Goal: Information Seeking & Learning: Learn about a topic

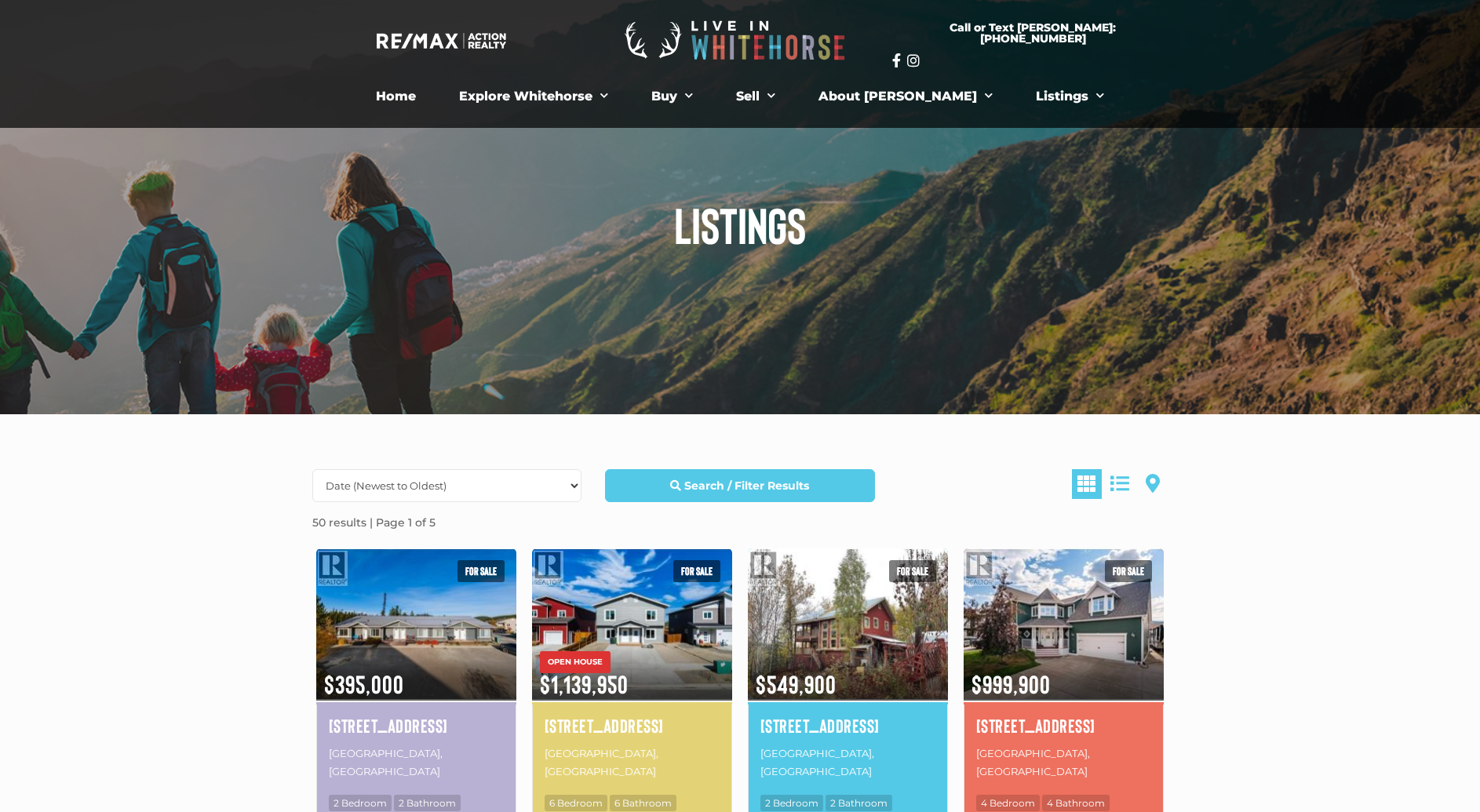
scroll to position [31, 0]
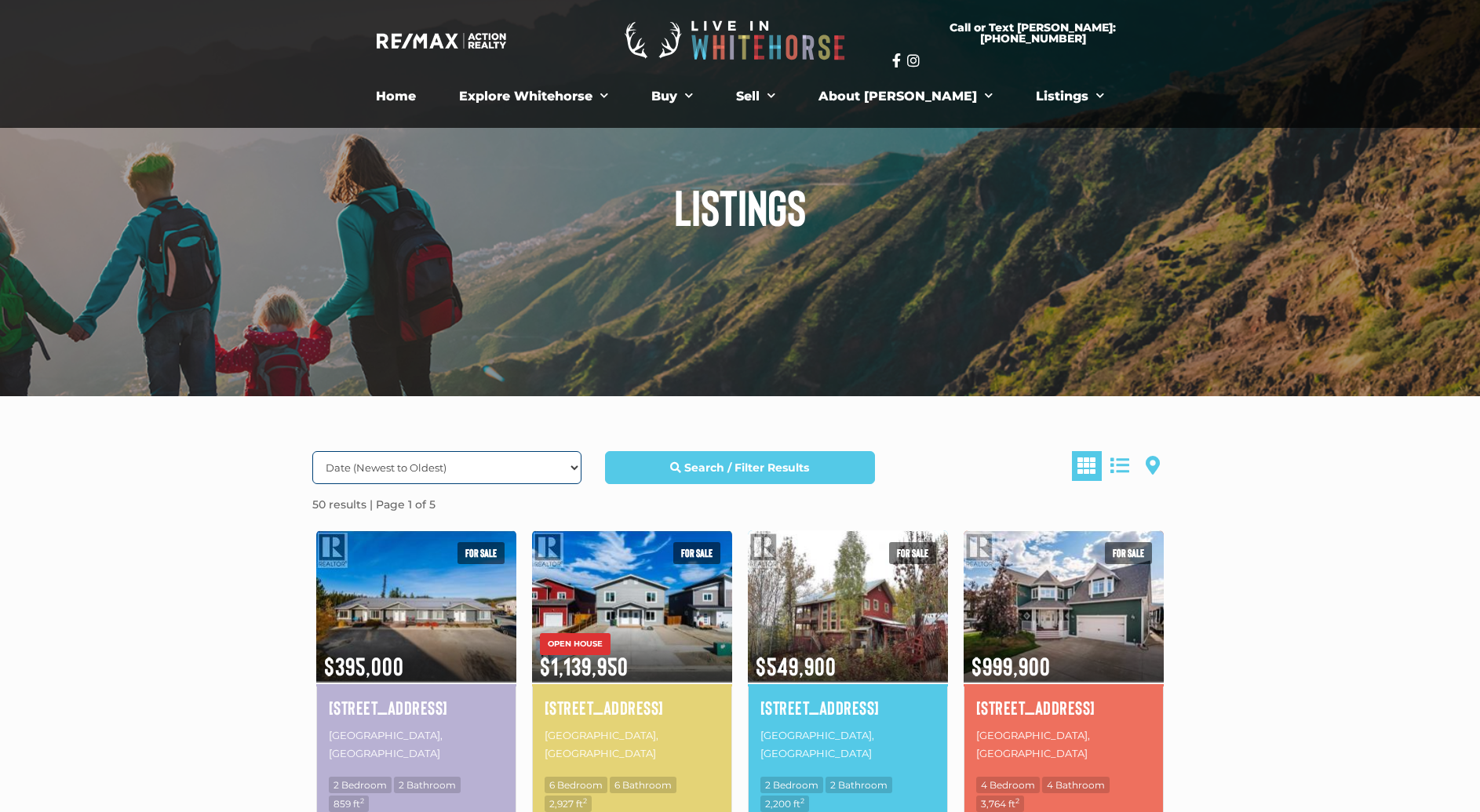
click at [434, 461] on select "Date (Newest to Oldest) Date (Oldest to Newest) Price (Highest to Lowest) Price…" at bounding box center [446, 467] width 269 height 32
select select "Price DESC, Lease DESC, property_id DESC"
click at [312, 451] on select "Date (Newest to Oldest) Date (Oldest to Newest) Price (Highest to Lowest) Price…" at bounding box center [446, 467] width 269 height 32
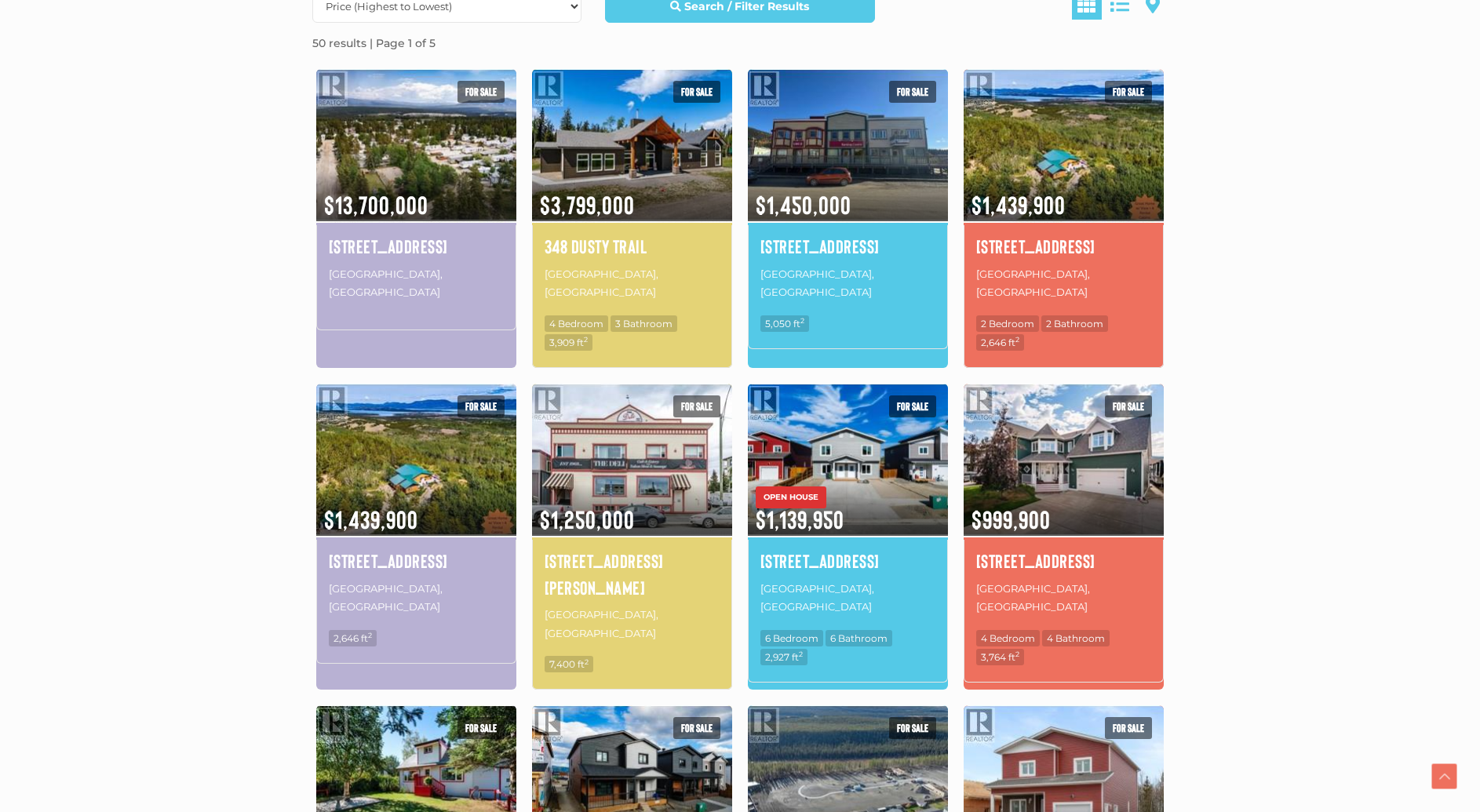
scroll to position [599, 0]
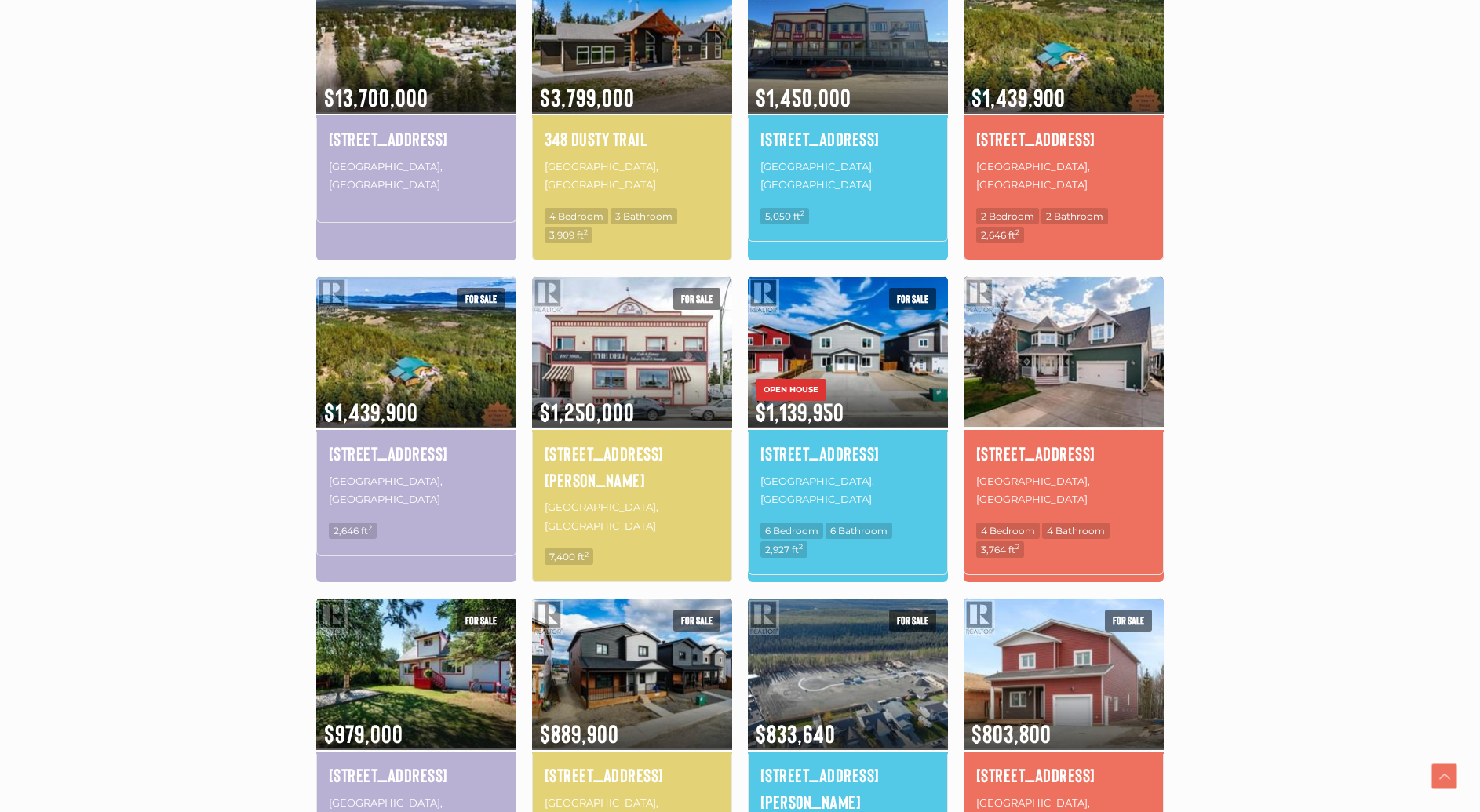
click at [985, 366] on img at bounding box center [1063, 351] width 200 height 156
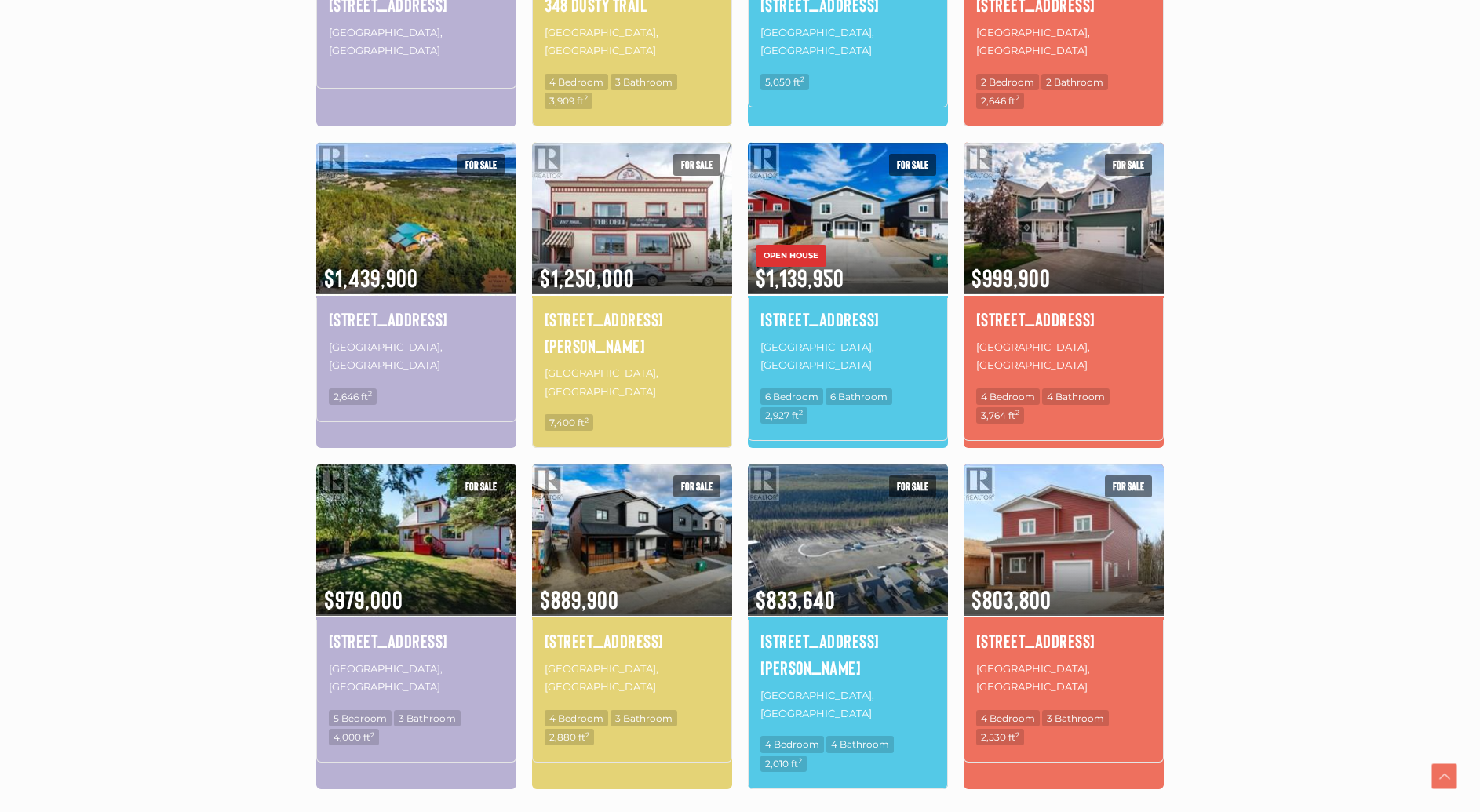
scroll to position [733, 0]
click at [1051, 538] on img at bounding box center [1063, 539] width 200 height 156
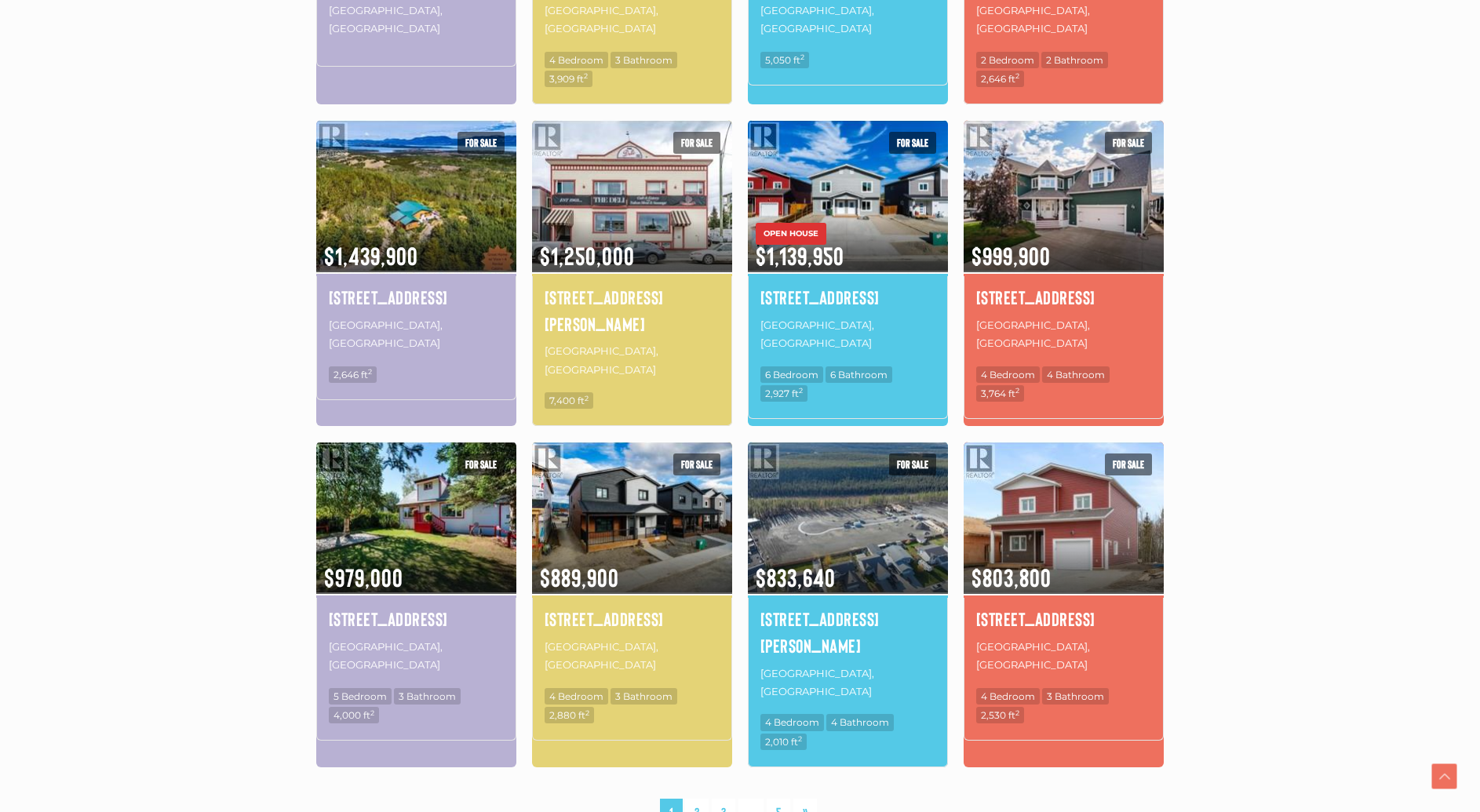
scroll to position [756, 0]
click at [694, 798] on link "2" at bounding box center [697, 812] width 24 height 28
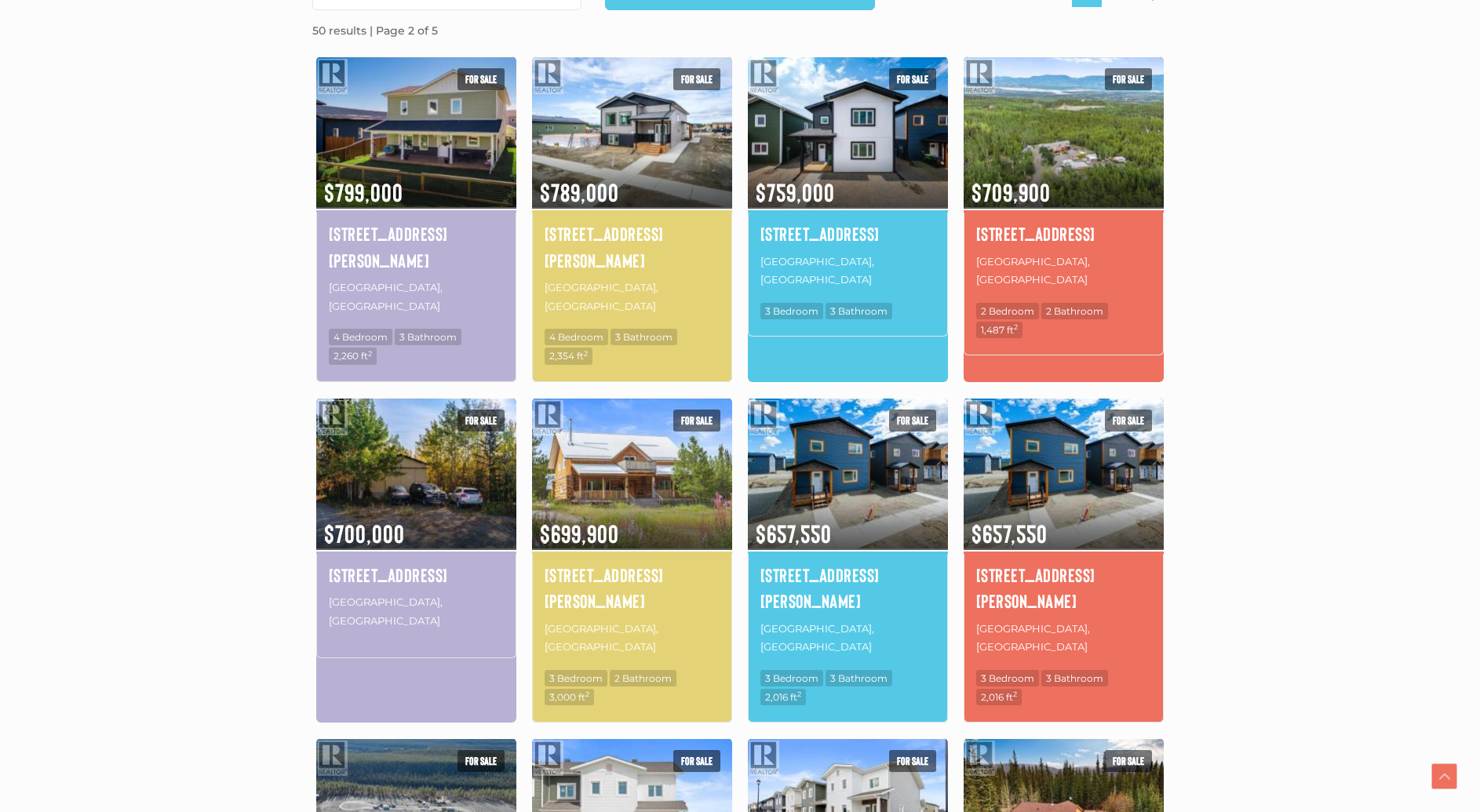
scroll to position [825, 0]
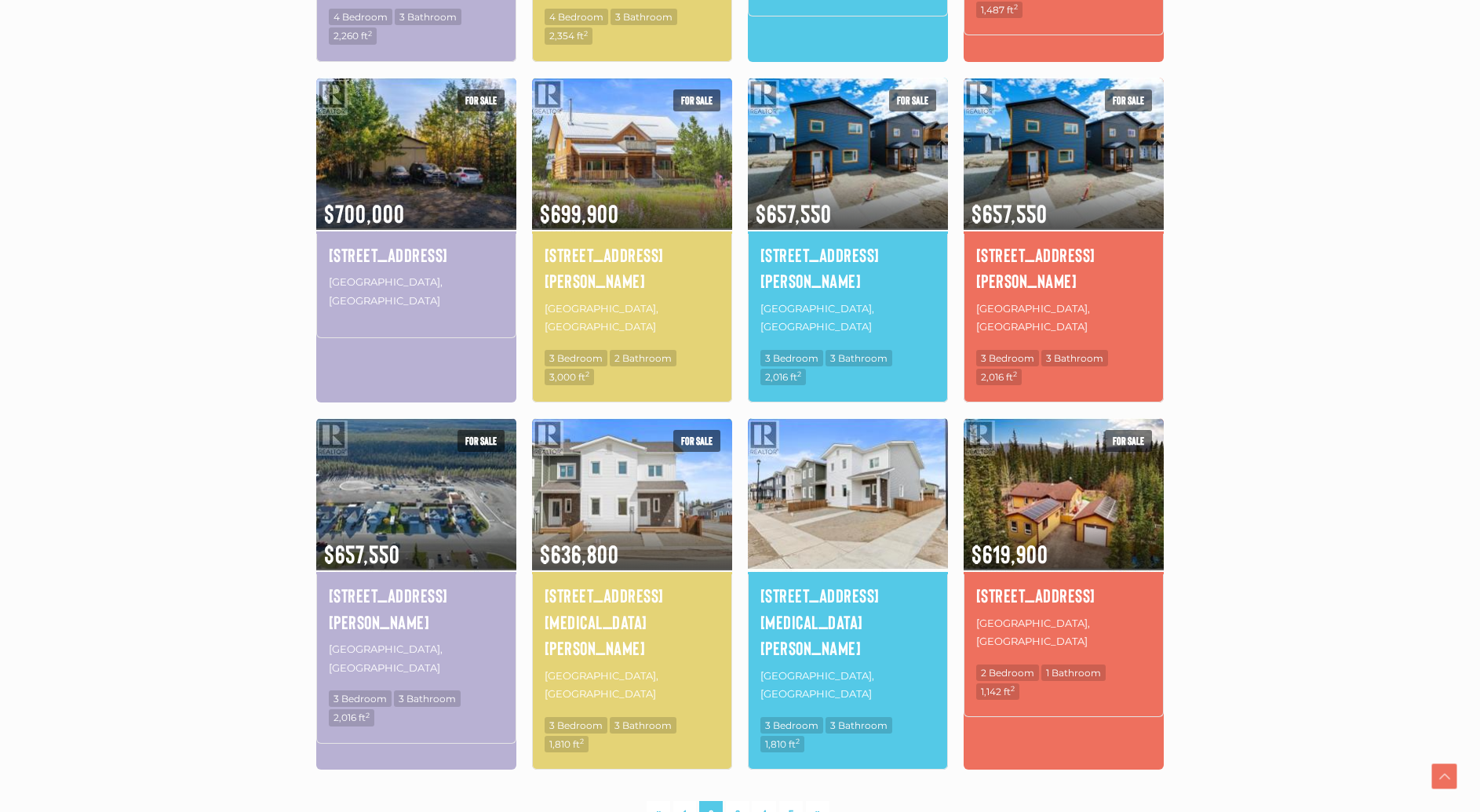
click at [826, 428] on img at bounding box center [848, 493] width 200 height 156
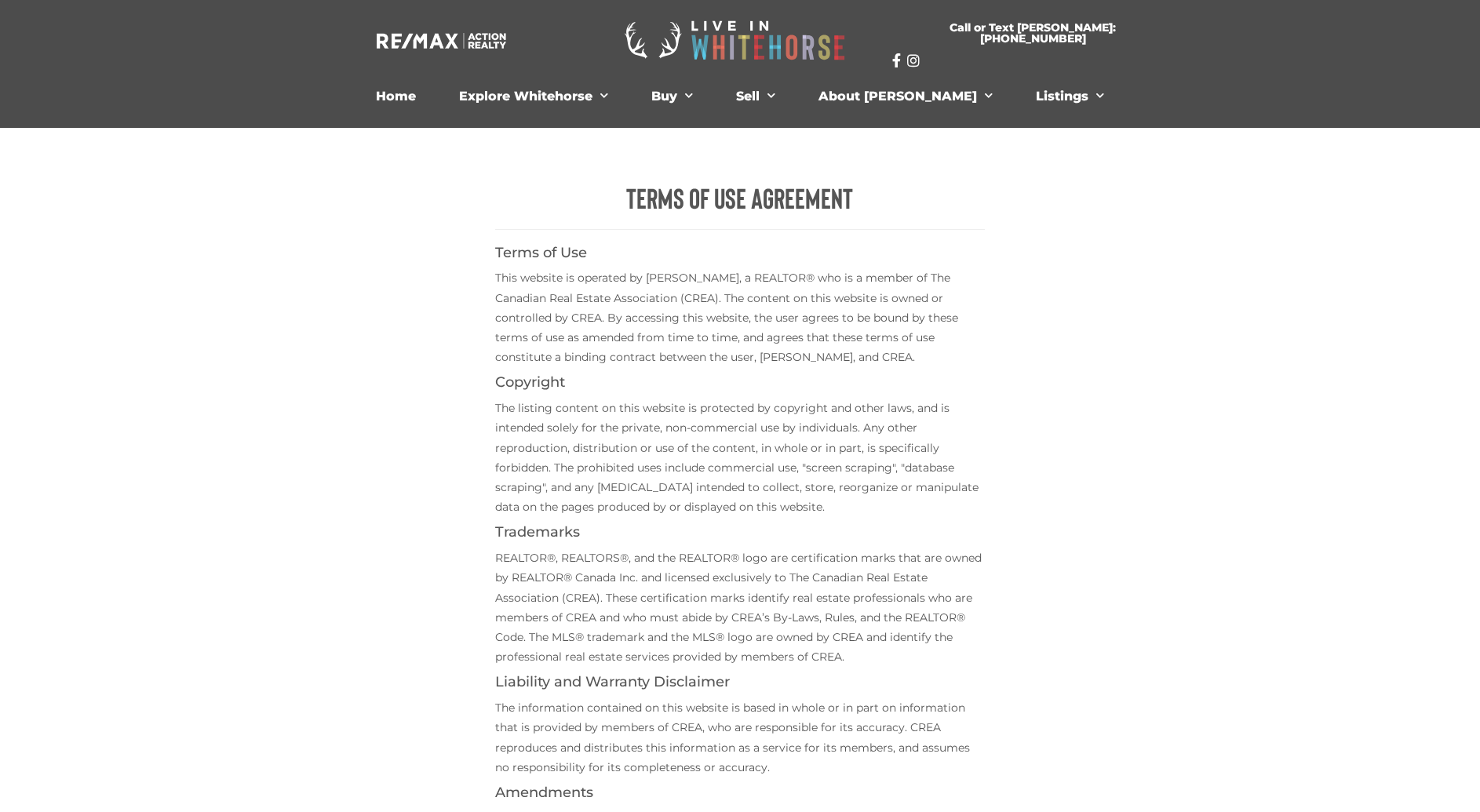
scroll to position [528, 0]
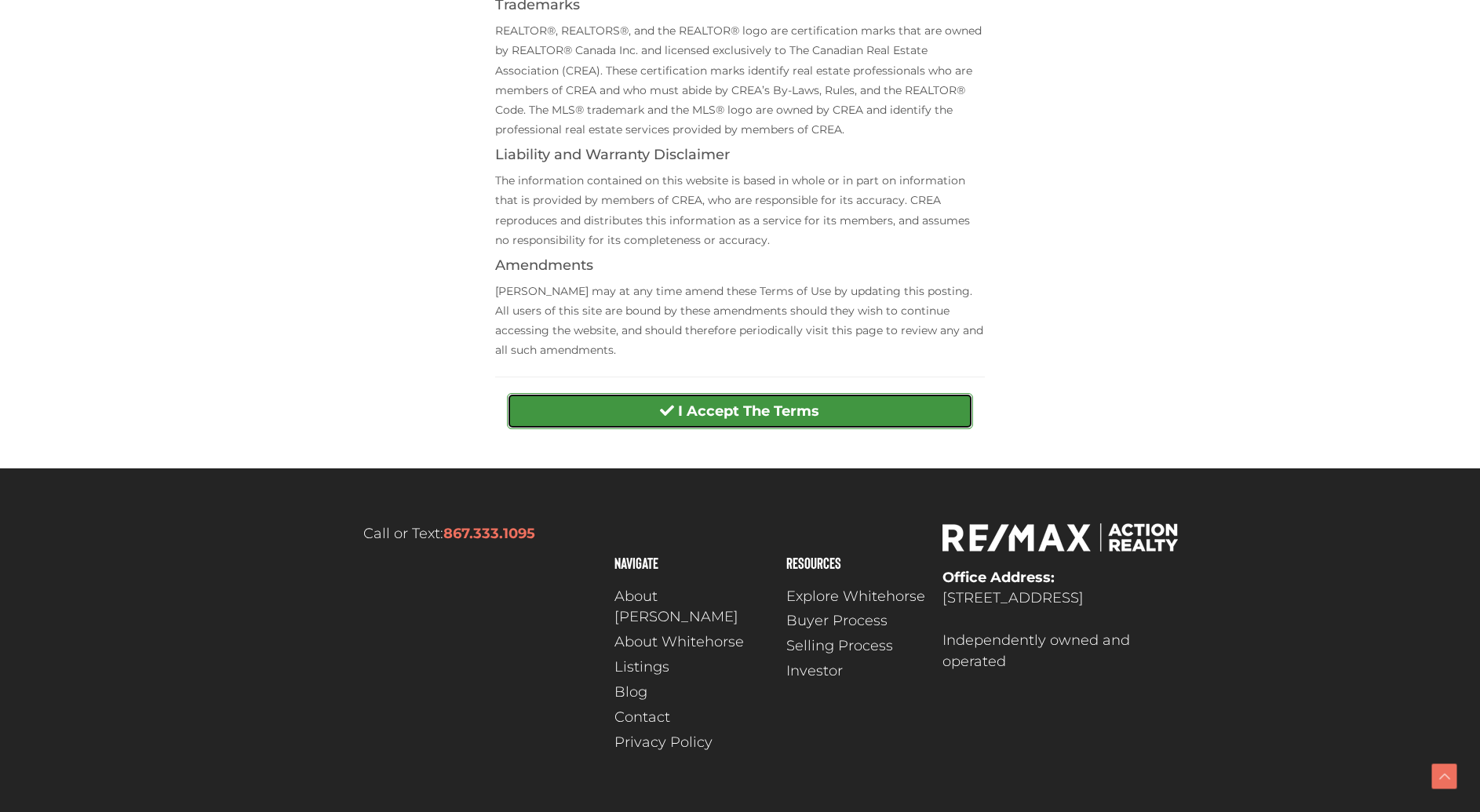
click at [733, 411] on strong "I Accept The Terms" at bounding box center [748, 411] width 141 height 18
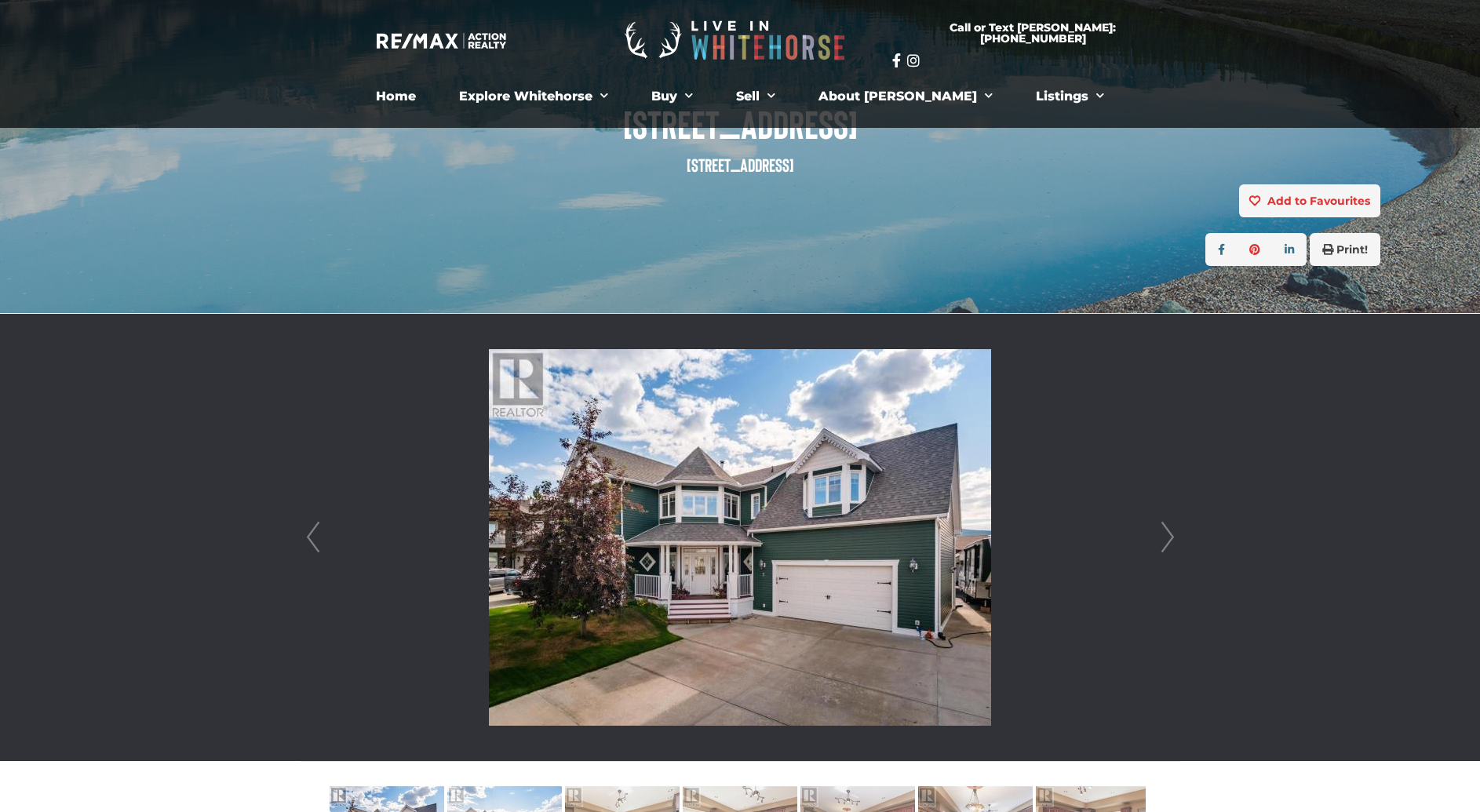
scroll to position [301, 0]
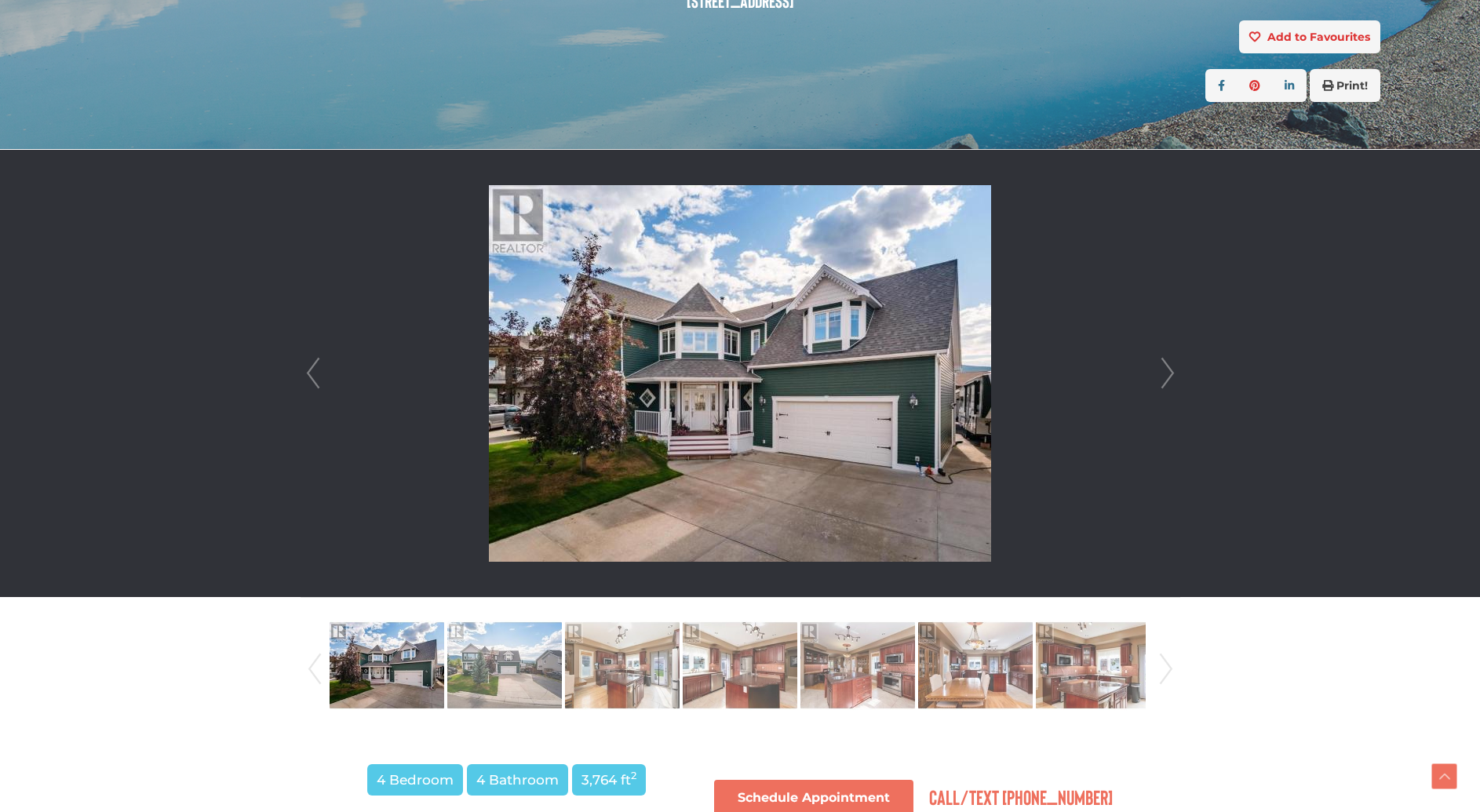
click at [1169, 375] on link "Next" at bounding box center [1168, 373] width 24 height 447
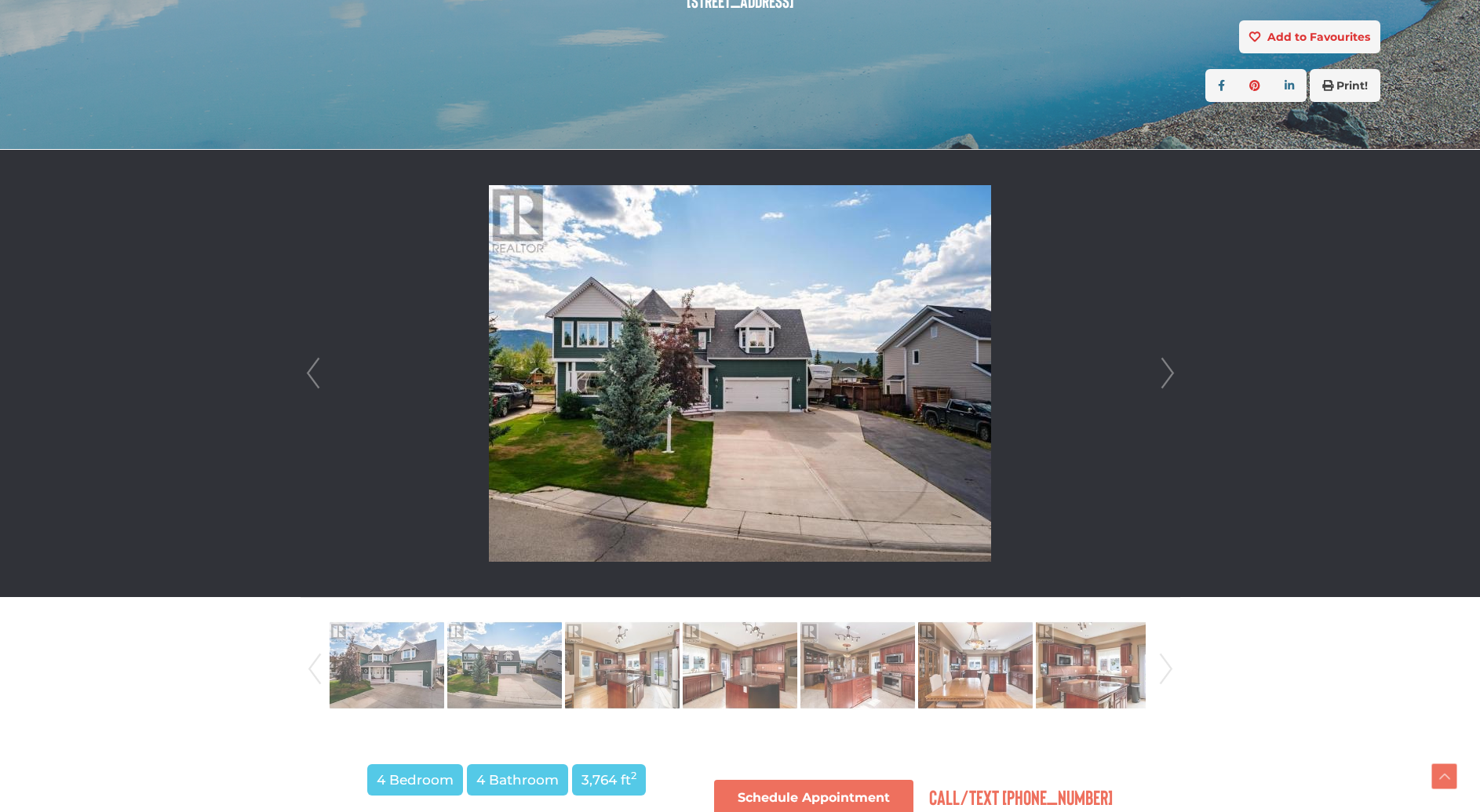
click at [1169, 375] on link "Next" at bounding box center [1168, 373] width 24 height 447
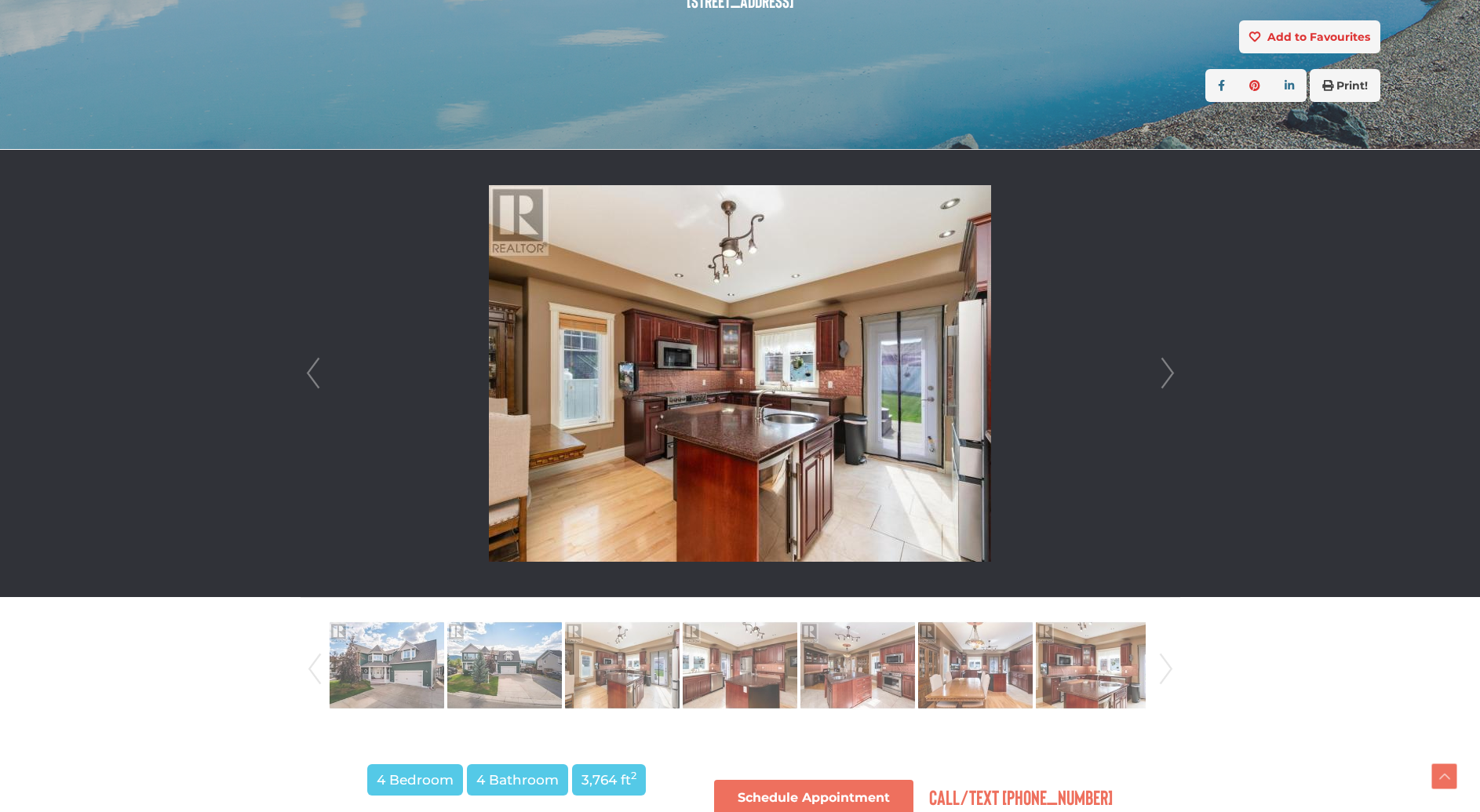
click at [1169, 375] on link "Next" at bounding box center [1168, 373] width 24 height 447
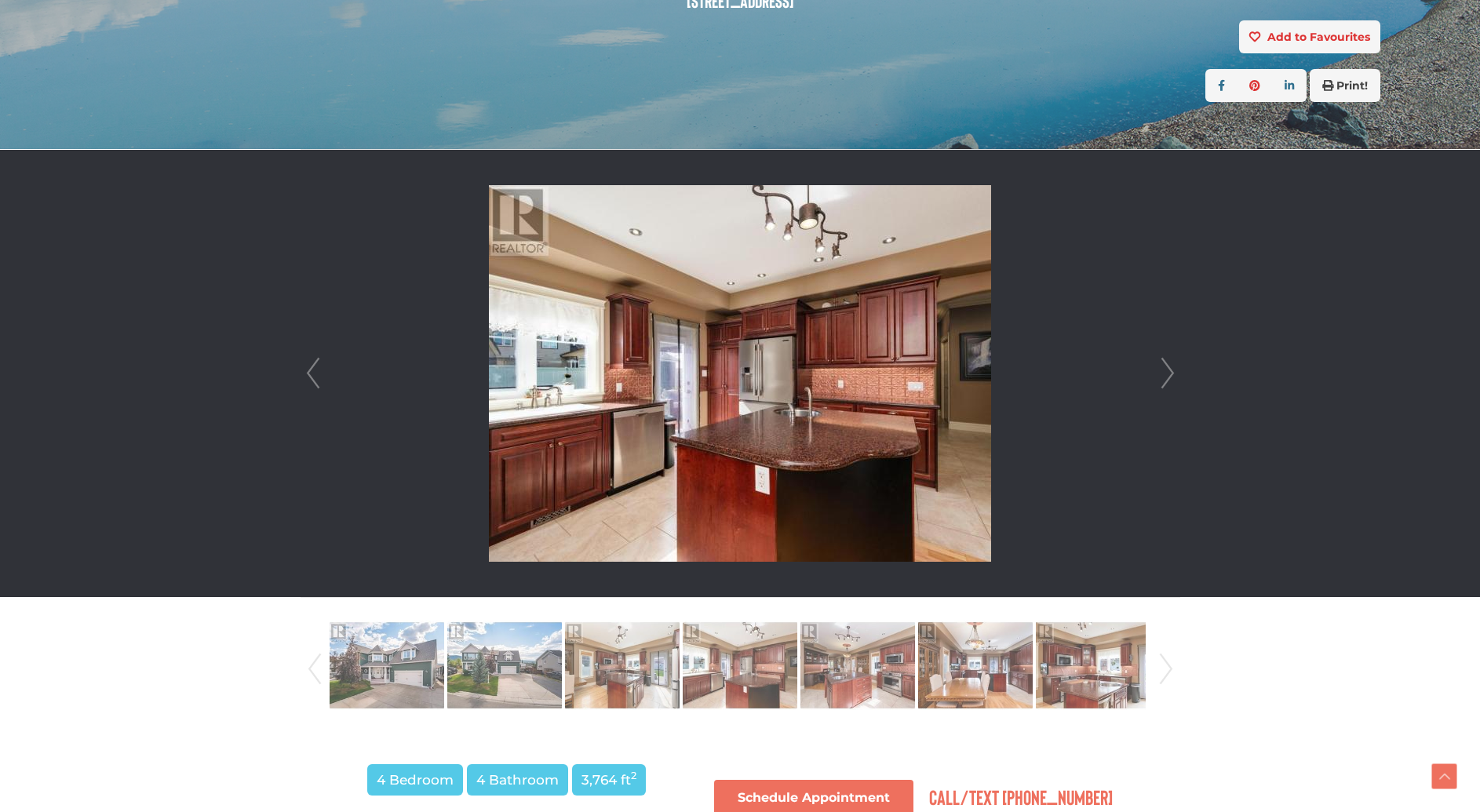
click at [1169, 375] on link "Next" at bounding box center [1168, 373] width 24 height 447
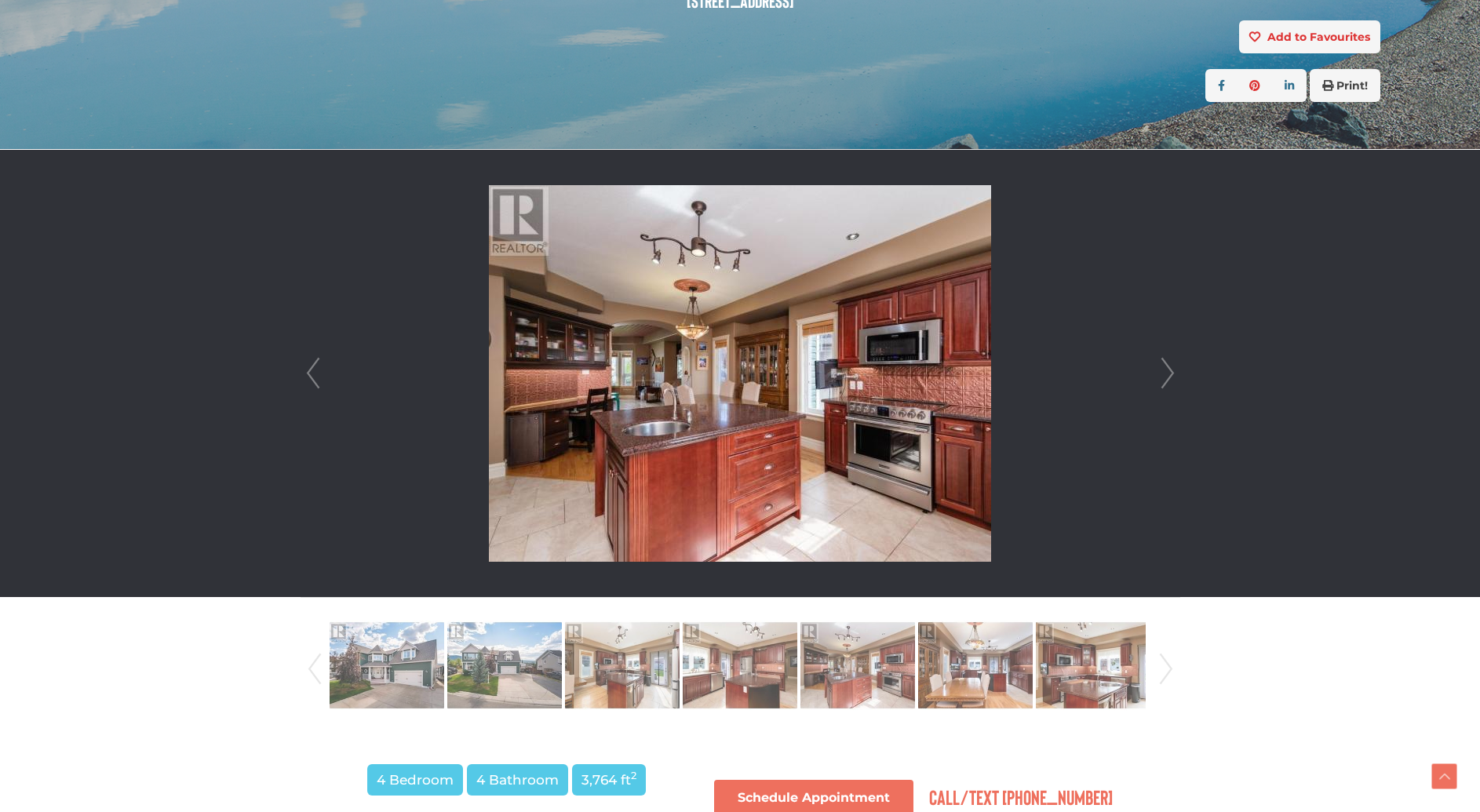
click at [1169, 375] on link "Next" at bounding box center [1168, 373] width 24 height 447
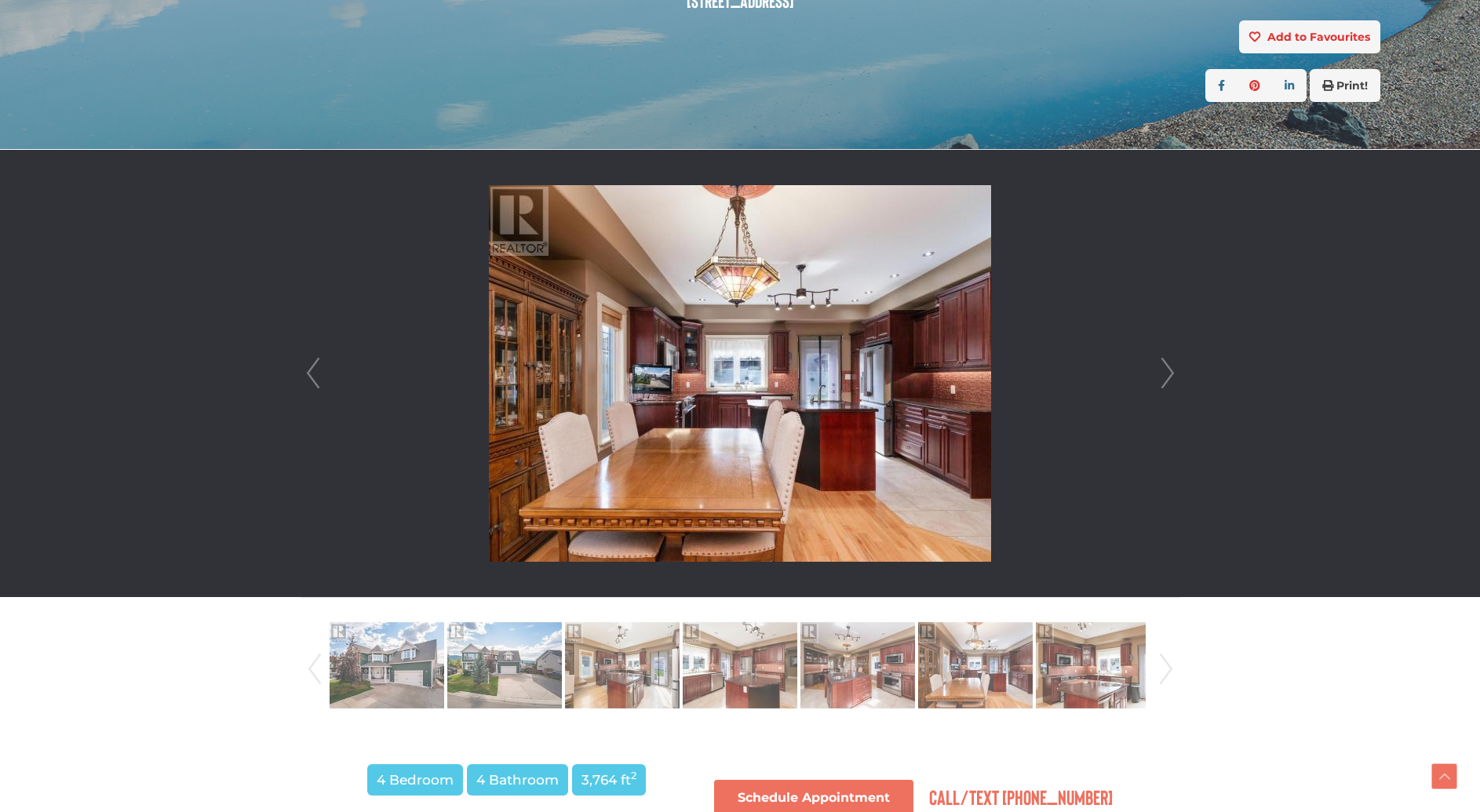
click at [1169, 375] on link "Next" at bounding box center [1168, 373] width 24 height 447
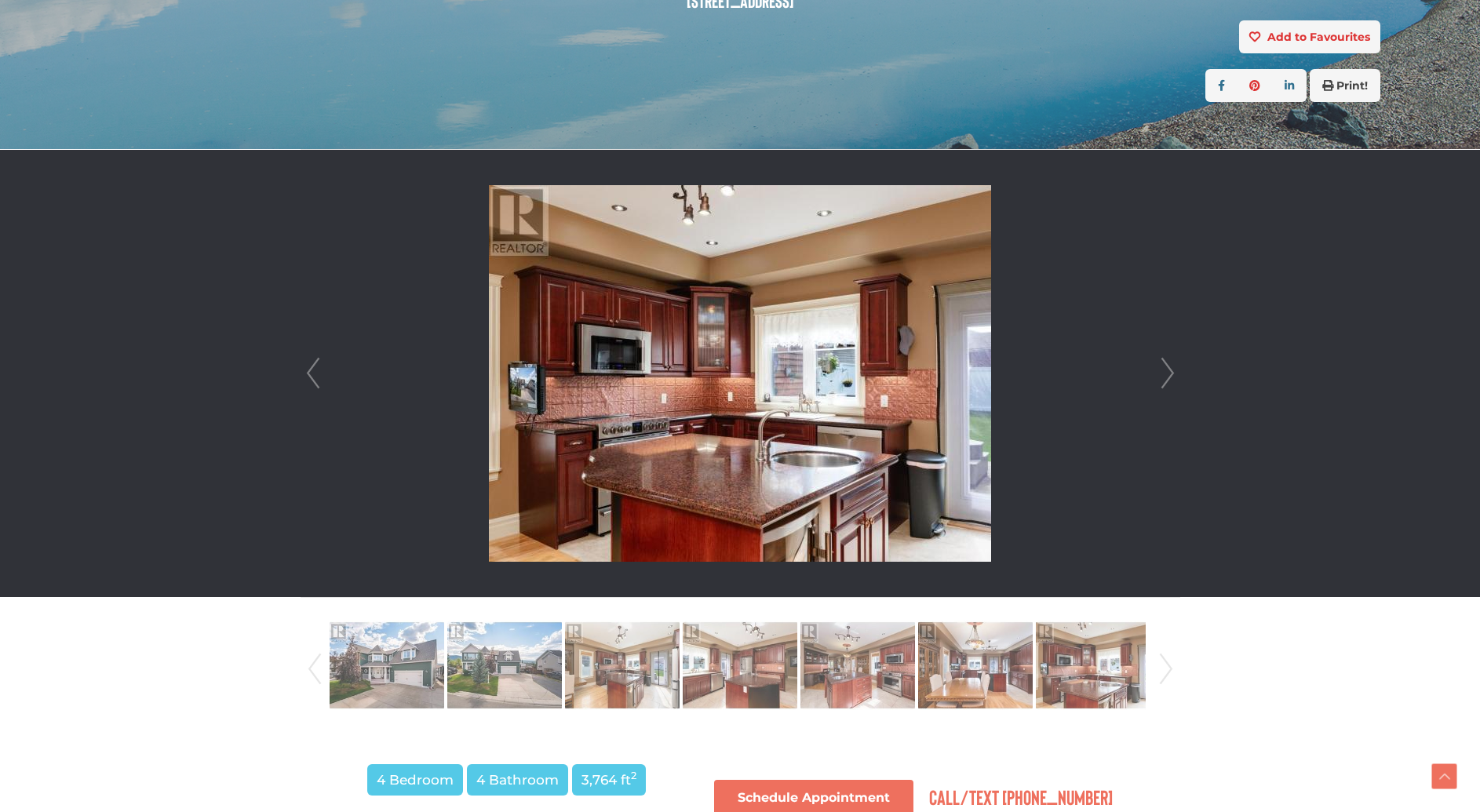
click at [1169, 375] on link "Next" at bounding box center [1168, 373] width 24 height 447
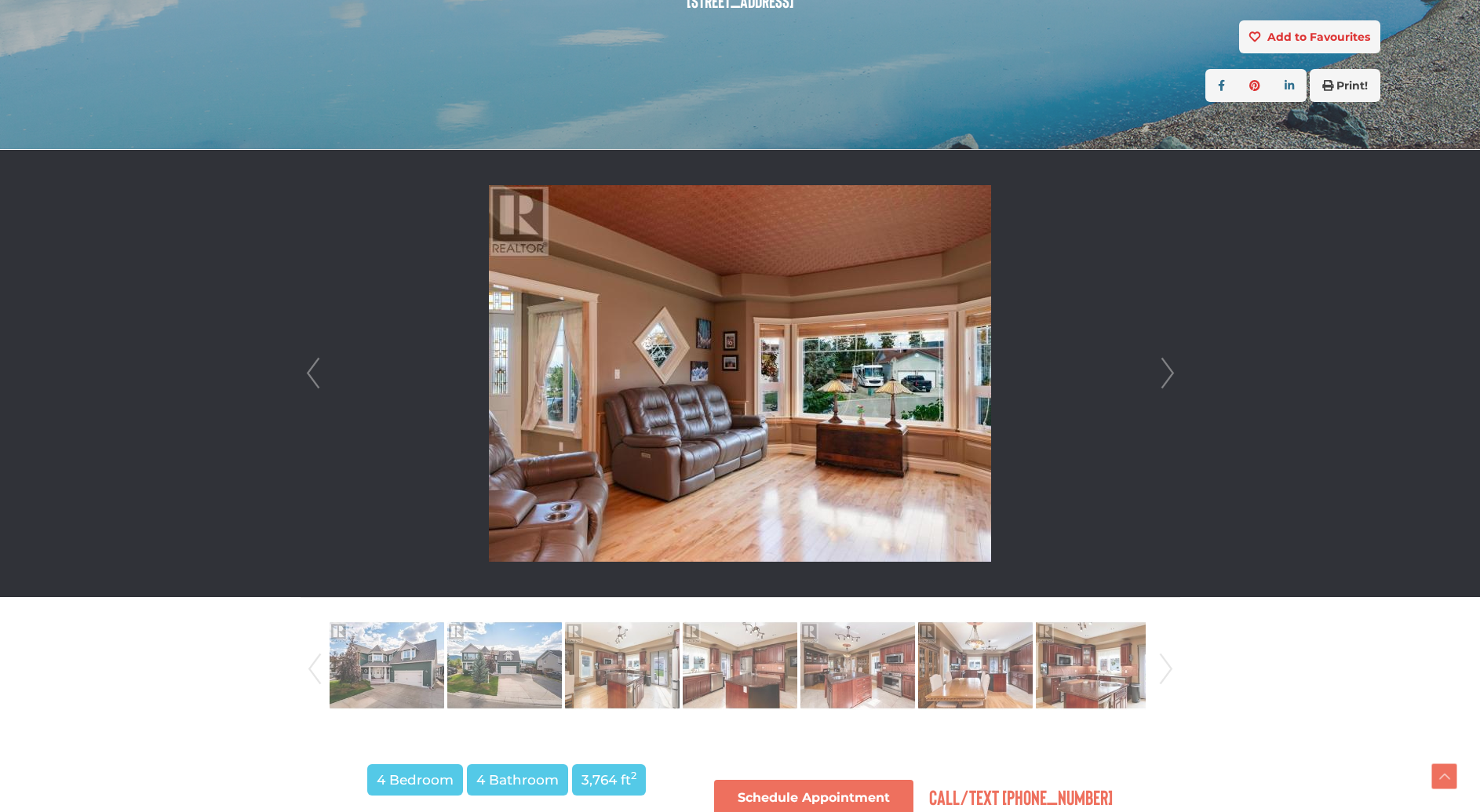
click at [1169, 375] on link "Next" at bounding box center [1168, 373] width 24 height 447
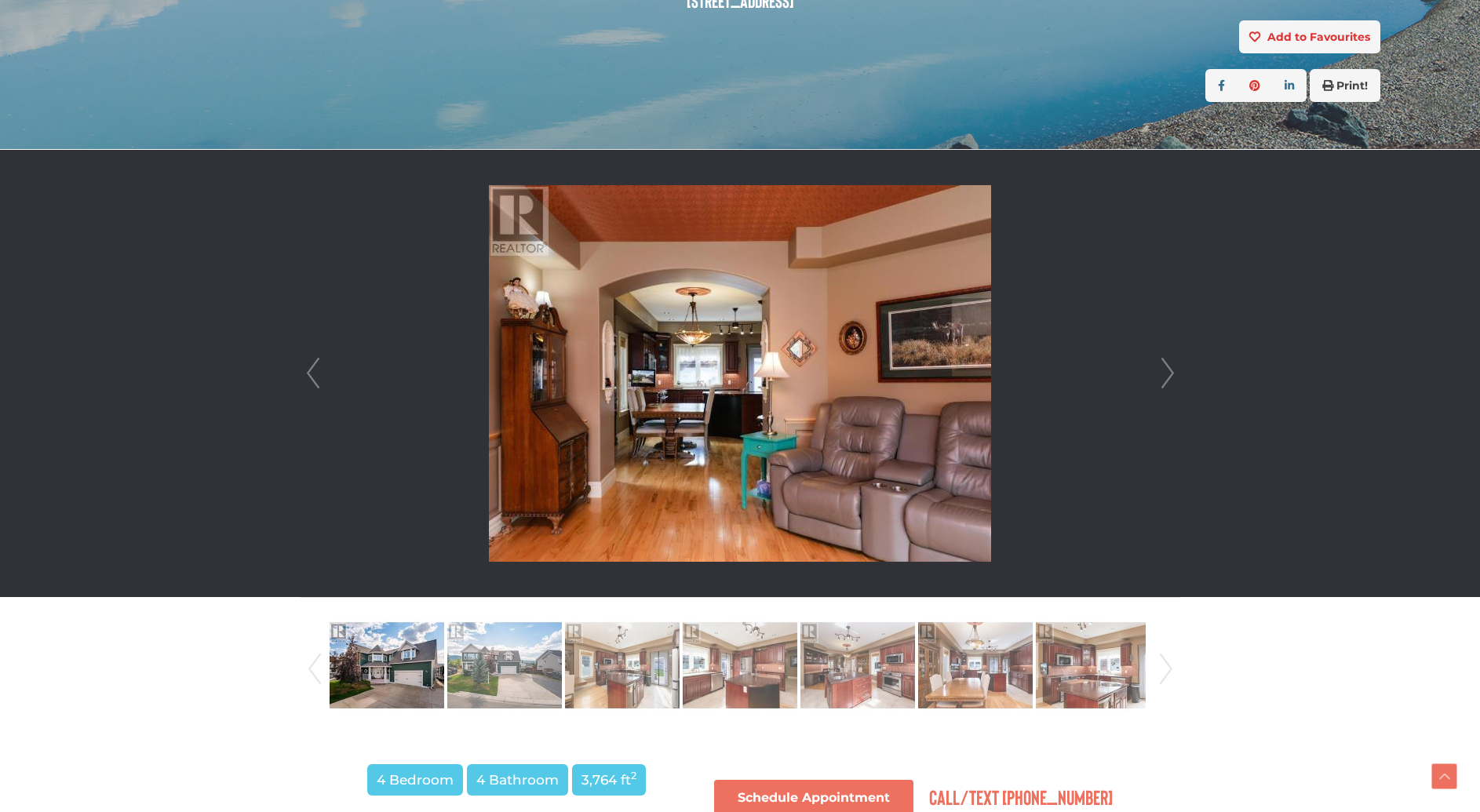
click at [1169, 375] on link "Next" at bounding box center [1168, 373] width 24 height 447
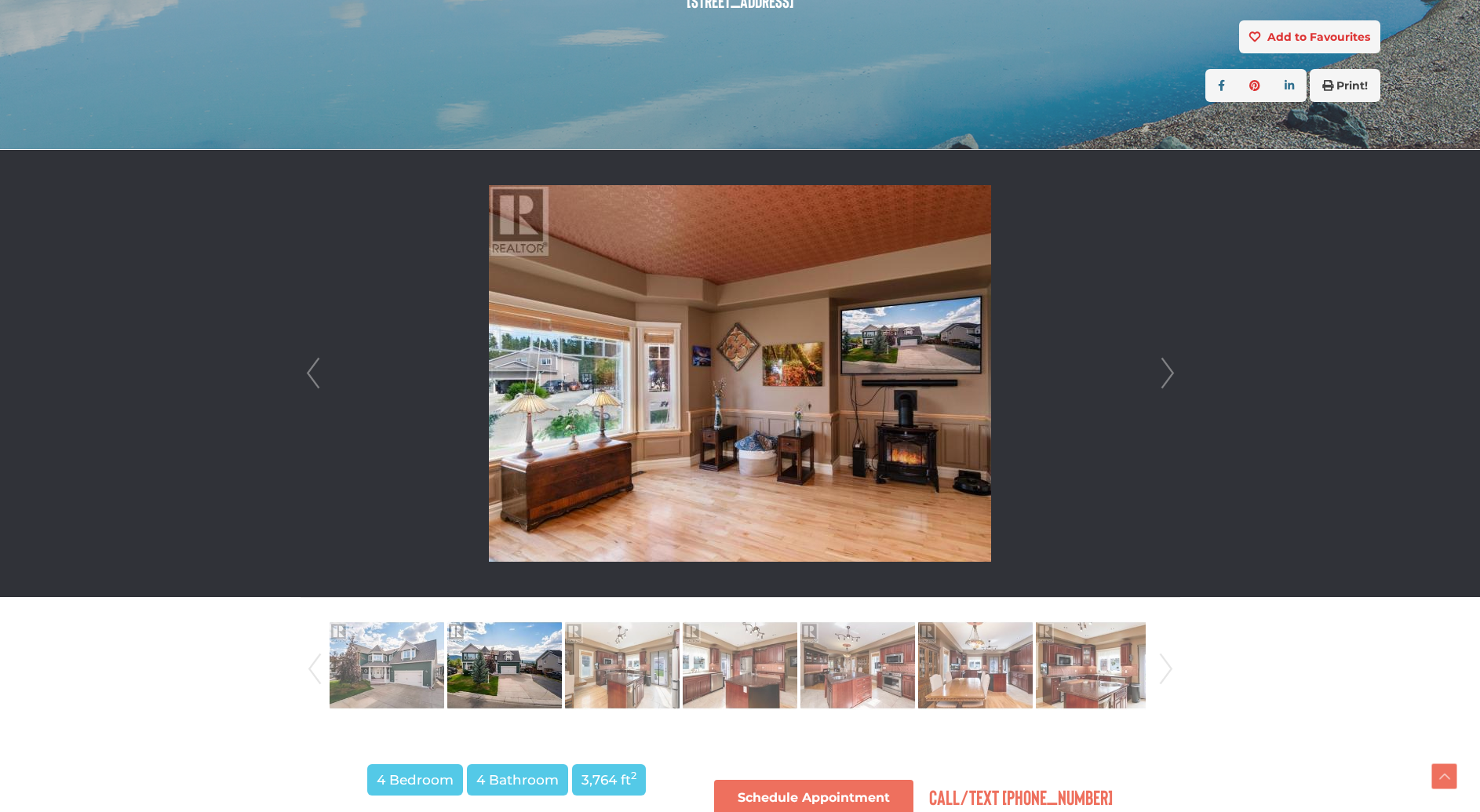
click at [1169, 375] on link "Next" at bounding box center [1168, 373] width 24 height 447
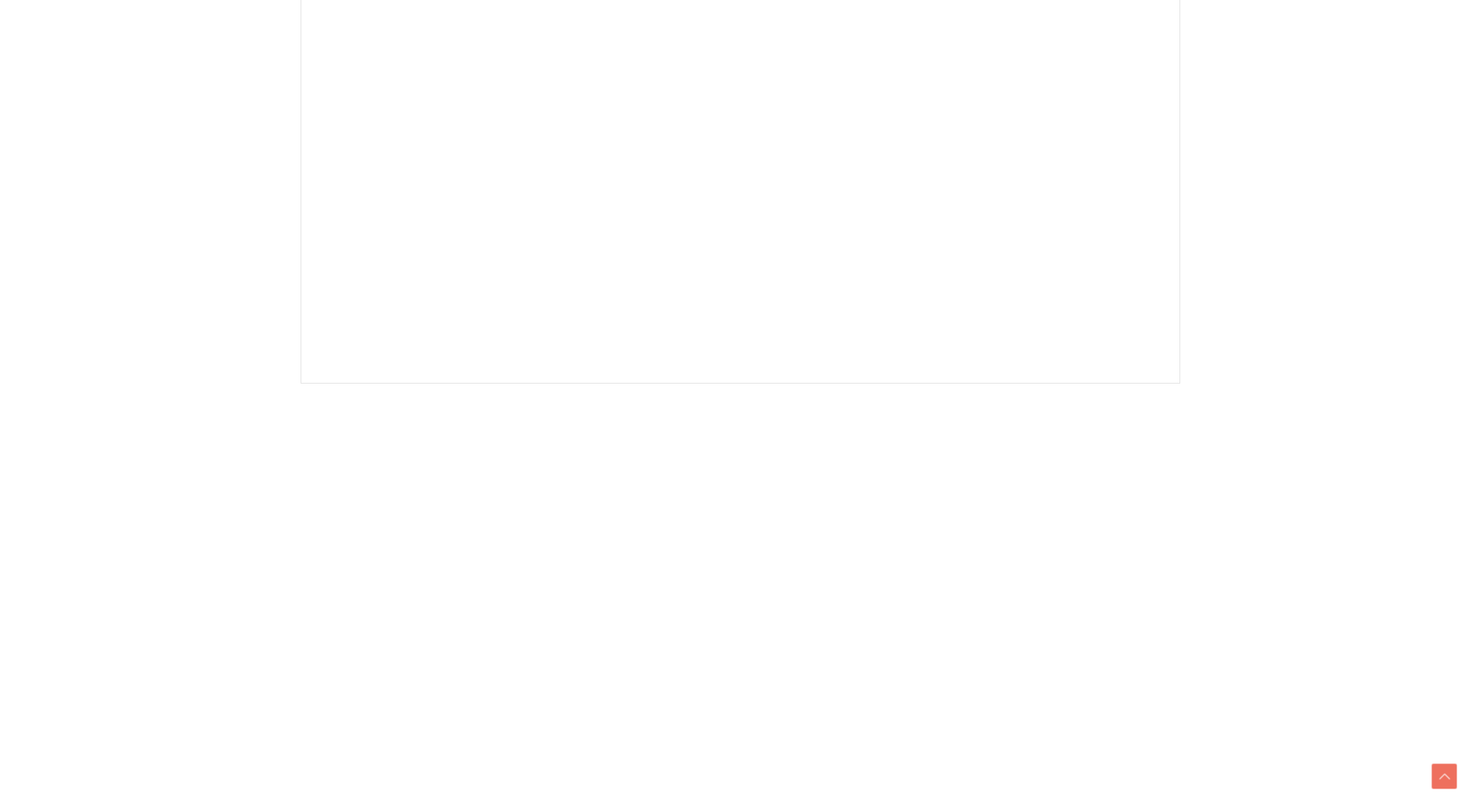
scroll to position [528, 0]
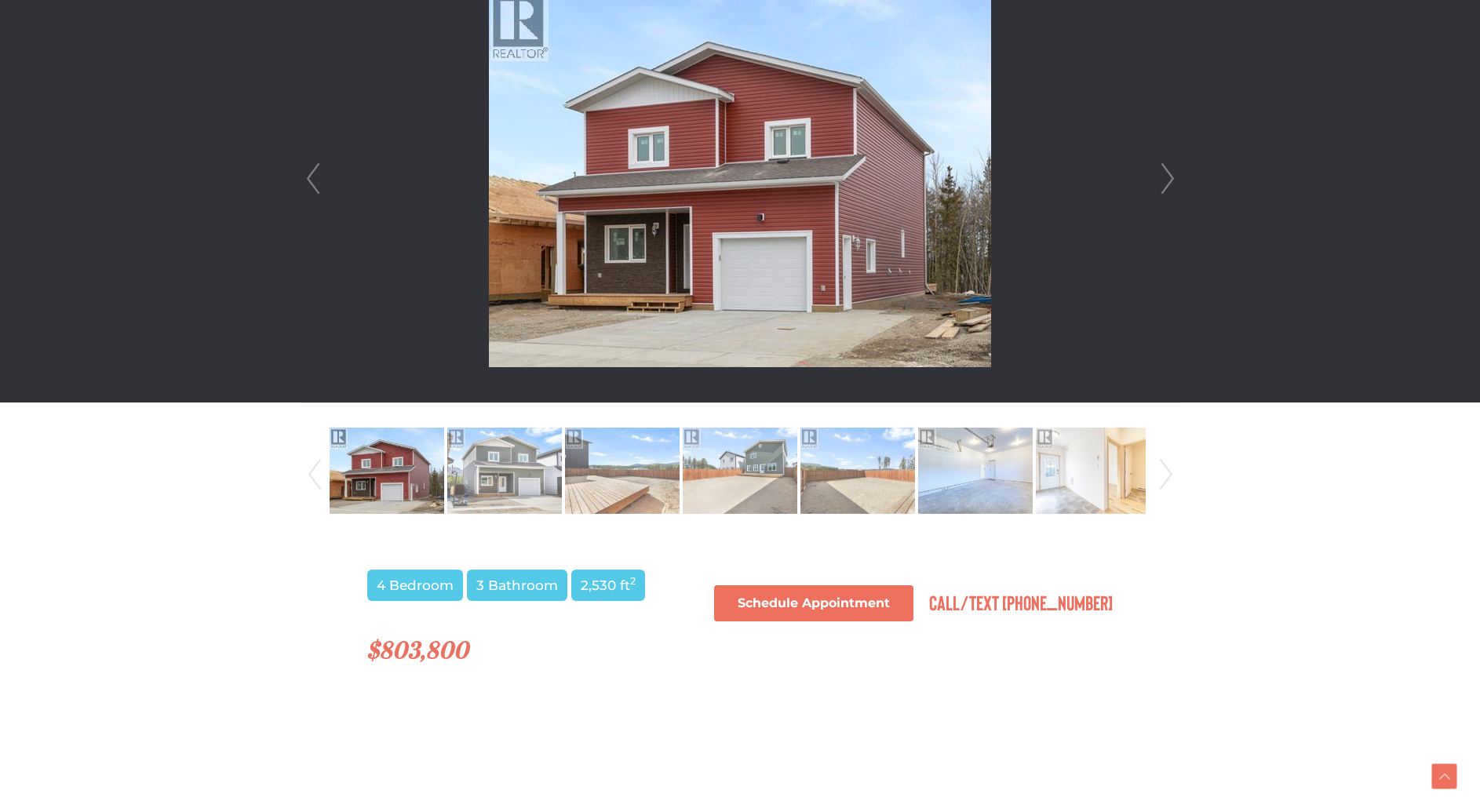
scroll to position [818, 0]
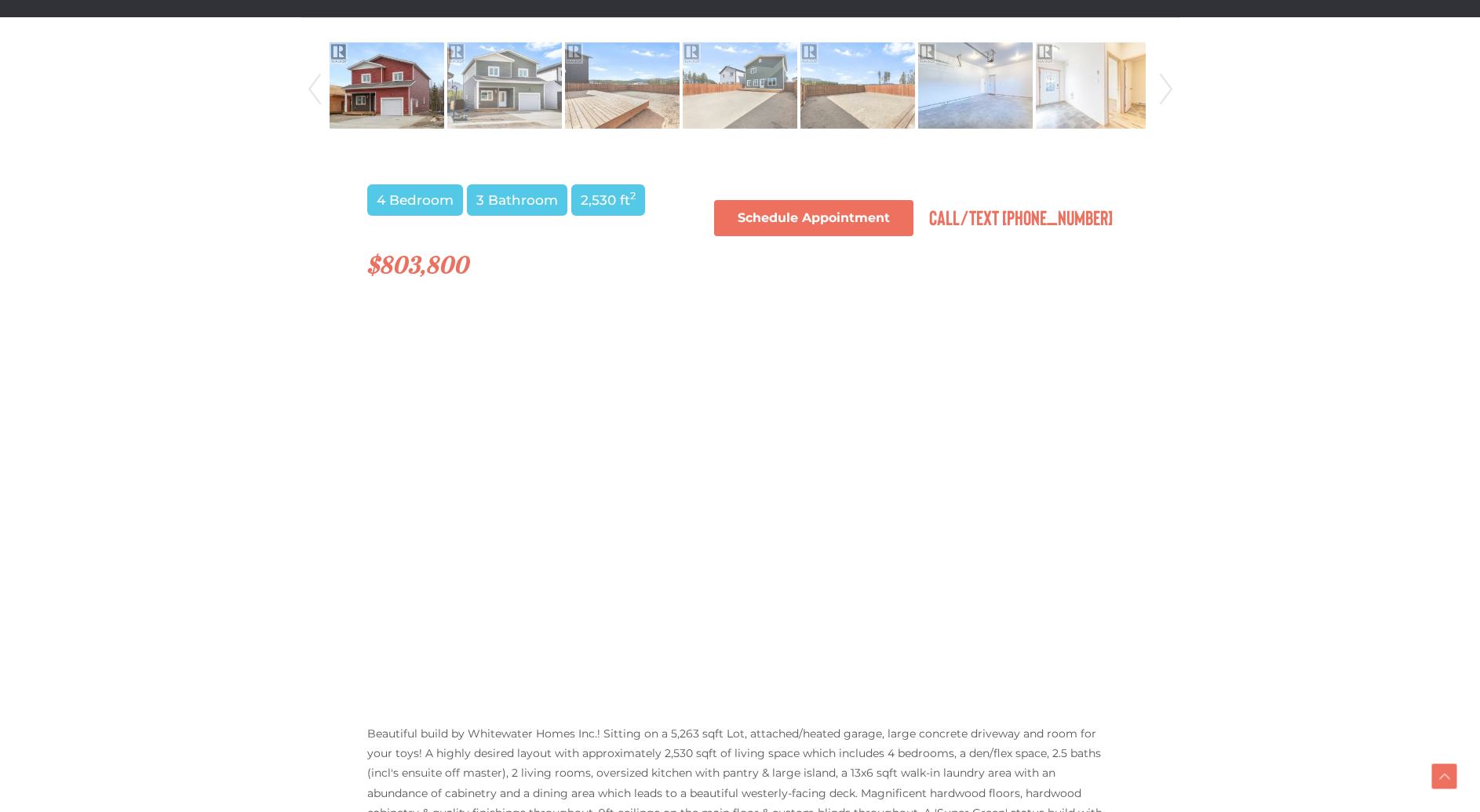
scroll to position [883, 0]
